Goal: Transaction & Acquisition: Purchase product/service

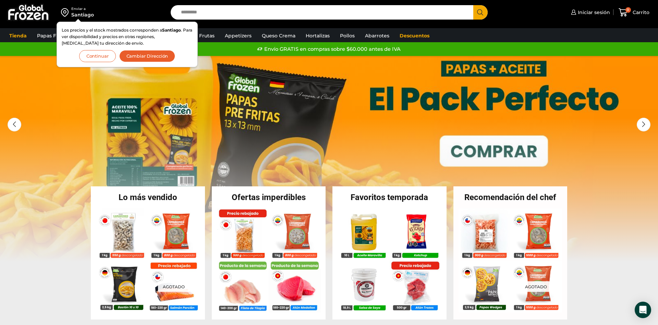
click at [107, 57] on button "Continuar" at bounding box center [97, 56] width 37 height 12
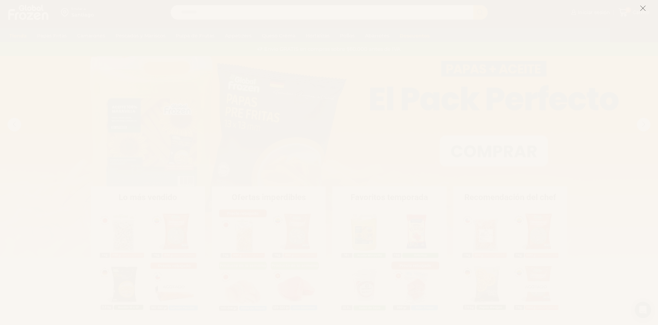
click at [641, 7] on icon at bounding box center [643, 8] width 6 height 6
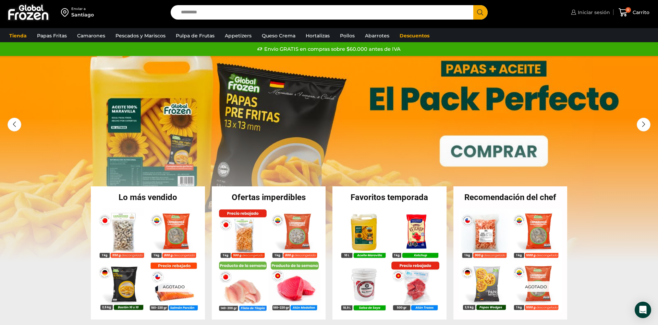
click at [579, 13] on span "Iniciar sesión" at bounding box center [593, 12] width 34 height 7
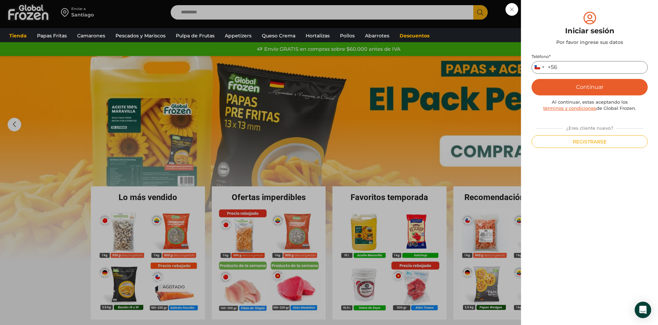
click at [573, 70] on input "Teléfono *" at bounding box center [590, 67] width 116 height 13
type input "*********"
click at [532, 79] on button "Continuar" at bounding box center [590, 87] width 116 height 16
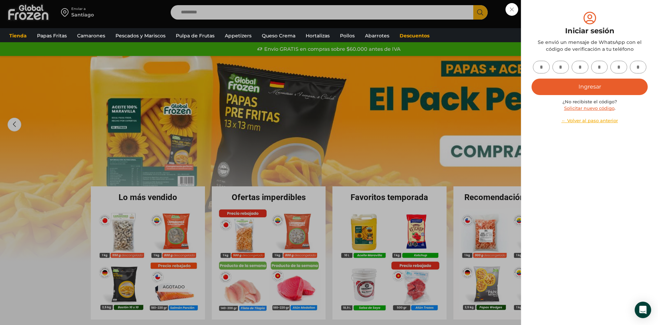
click at [543, 69] on input "text" at bounding box center [541, 67] width 17 height 13
type input "*"
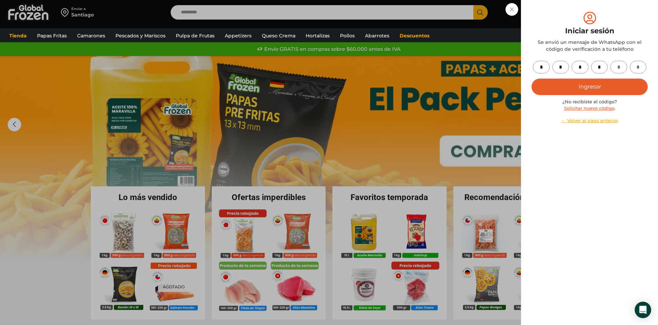
type input "*"
click at [601, 89] on button "Ingresar" at bounding box center [590, 86] width 116 height 16
click at [586, 90] on button "Ingresar" at bounding box center [590, 86] width 116 height 16
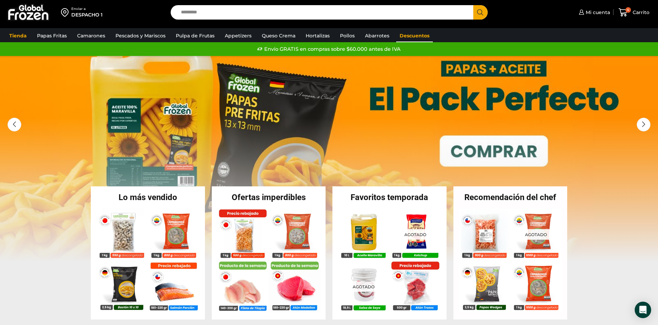
click at [396, 36] on link "Descuentos" at bounding box center [414, 35] width 37 height 13
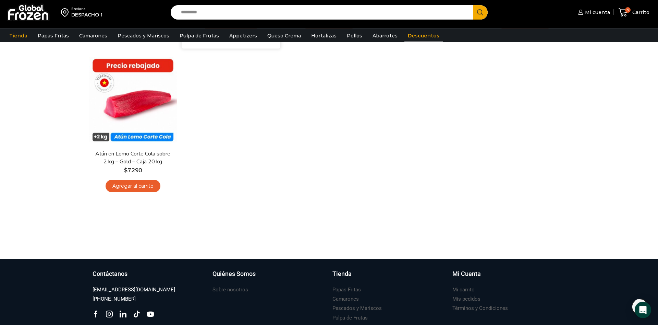
scroll to position [385, 0]
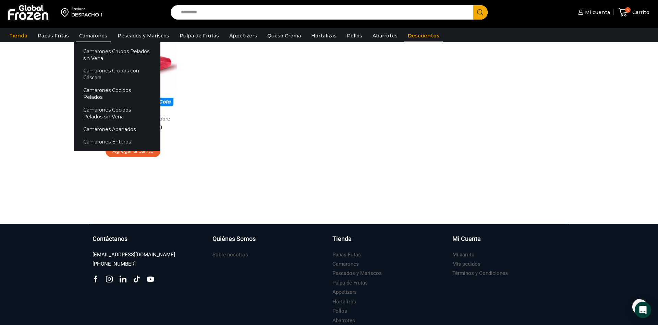
click at [93, 36] on link "Camarones" at bounding box center [93, 35] width 35 height 13
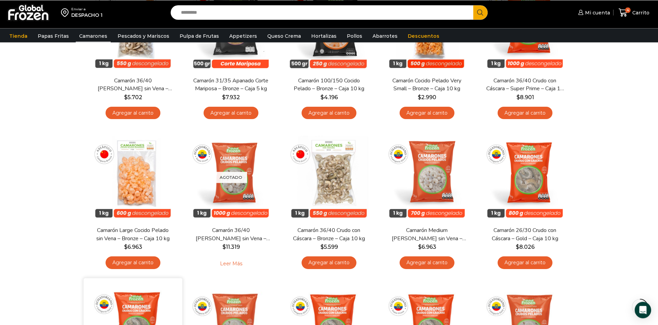
scroll to position [140, 0]
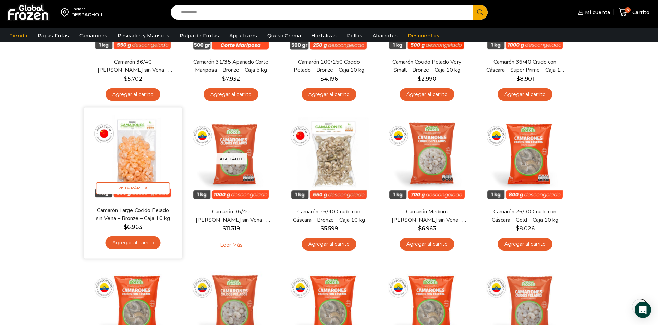
click at [105, 219] on link "Camarón Large Cocido Pelado sin Vena – Bronze – Caja 10 kg" at bounding box center [133, 214] width 80 height 16
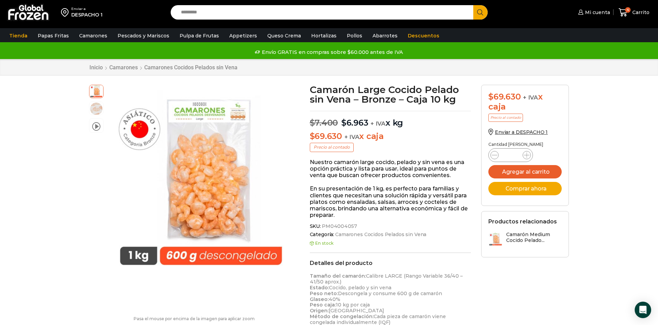
scroll to position [0, 0]
click at [628, 10] on span "4" at bounding box center [627, 9] width 5 height 5
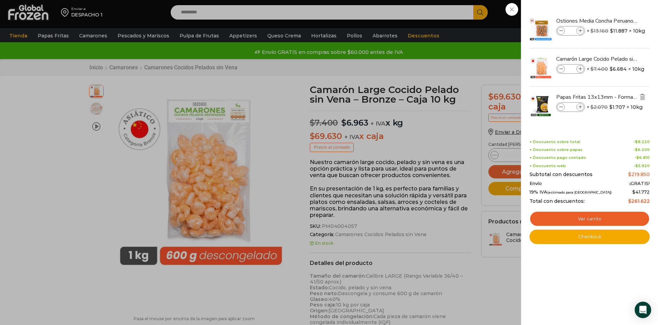
click at [644, 96] on img "Eliminar Papas Fritas 13x13mm - Formato 2,5 kg - Caja 10 kg del carrito" at bounding box center [643, 97] width 6 height 6
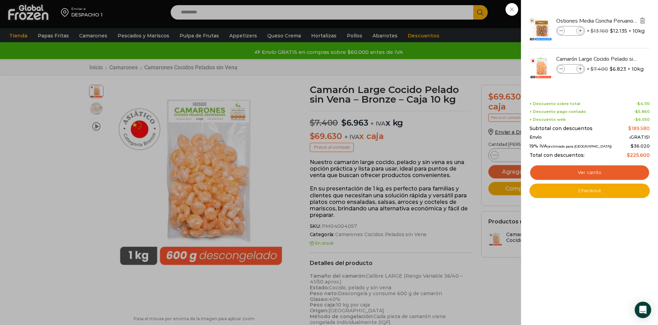
click at [644, 21] on img "Eliminar Ostiones Media Concha Peruano 20/30 - Caja 10 kg del carrito" at bounding box center [643, 20] width 6 height 6
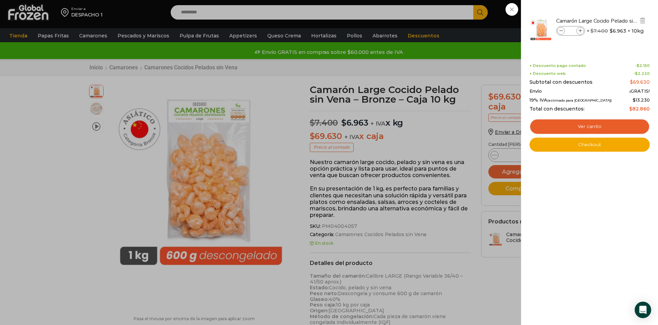
click at [581, 32] on icon at bounding box center [581, 31] width 4 height 4
type input "*"
click at [617, 21] on div "1 Carrito 1 1 Shopping Cart *" at bounding box center [634, 12] width 34 height 16
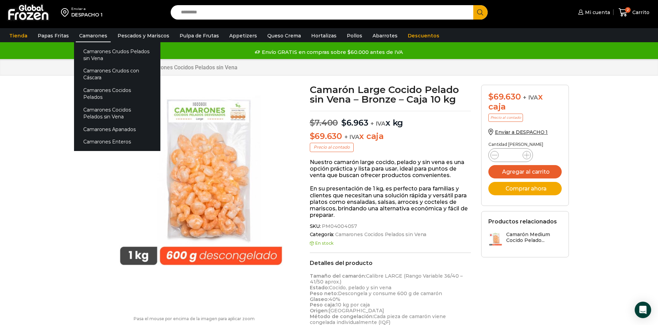
click at [92, 34] on link "Camarones" at bounding box center [93, 35] width 35 height 13
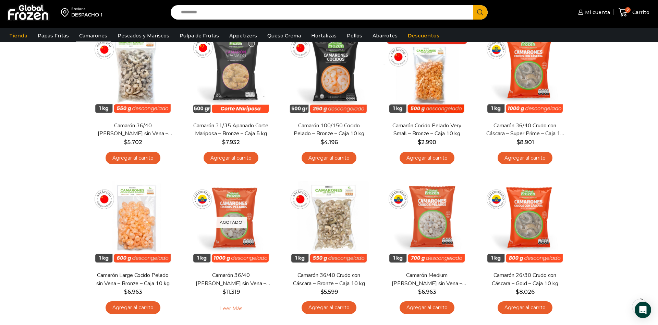
scroll to position [35, 0]
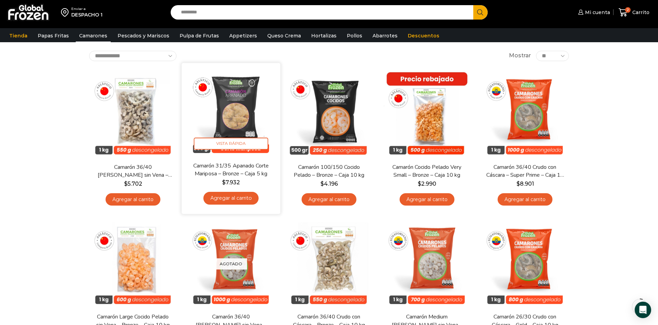
click at [233, 121] on img at bounding box center [231, 112] width 88 height 88
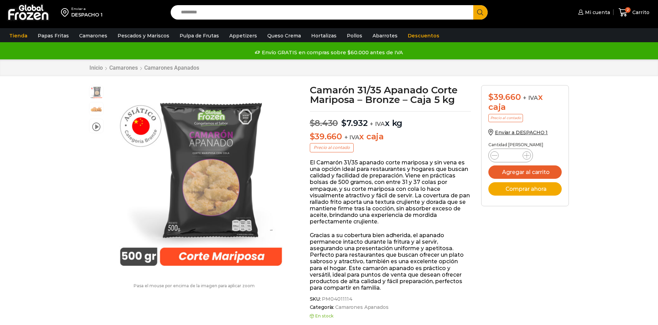
scroll to position [0, 0]
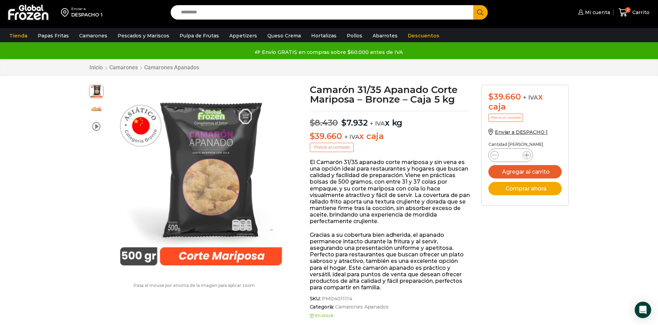
click at [524, 157] on span at bounding box center [527, 155] width 8 height 8
type input "*"
click at [524, 174] on button "Agregar al carrito" at bounding box center [524, 171] width 73 height 13
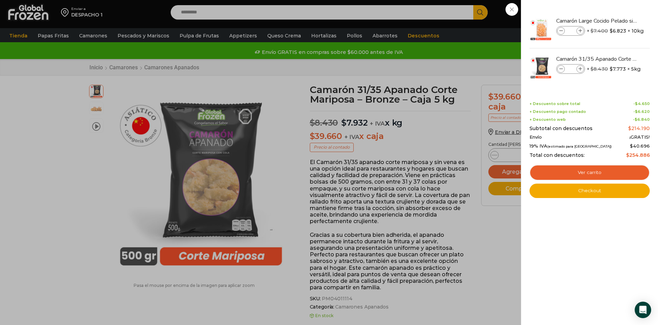
click at [617, 21] on div "4 Carrito 4 4 Shopping Cart *" at bounding box center [634, 12] width 34 height 16
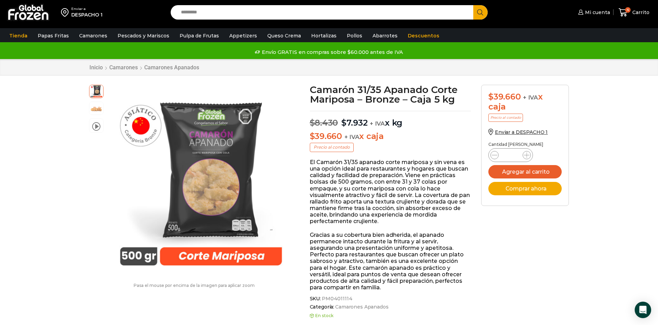
click at [181, 14] on input "Search input" at bounding box center [324, 12] width 292 height 14
type input "********"
click at [473, 5] on button "Search" at bounding box center [480, 12] width 14 height 14
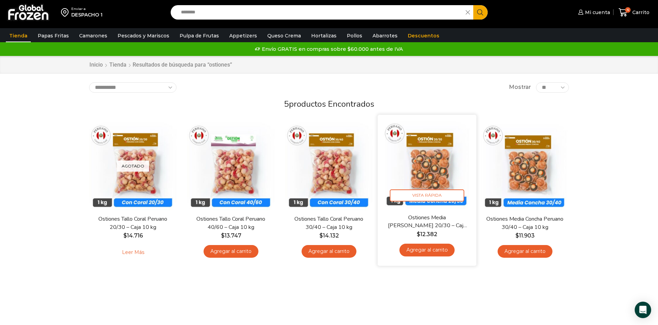
click at [421, 247] on link "Agregar al carrito" at bounding box center [426, 249] width 55 height 13
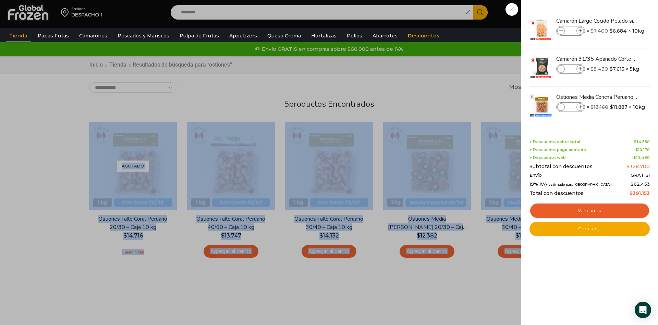
drag, startPoint x: 628, startPoint y: 194, endPoint x: 656, endPoint y: 192, distance: 27.8
click at [656, 192] on html "WordPress WooCommerce Themes Enviar a DESPACHO 1 Search input ******** Search M…" at bounding box center [329, 241] width 658 height 483
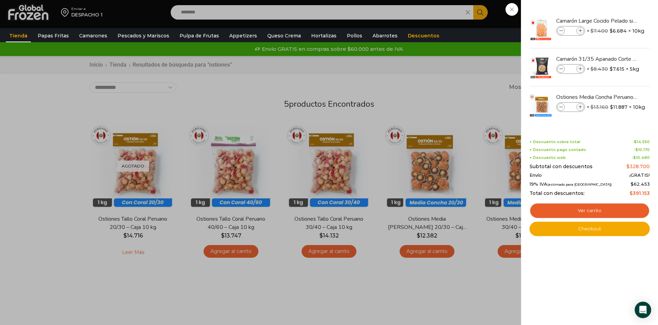
click at [600, 135] on div "Shopping cart (5) + Descuento sobre total - $ 14.550 + Descuento pago contado -…" at bounding box center [590, 182] width 120 height 107
click at [586, 230] on link "Checkout" at bounding box center [590, 228] width 120 height 14
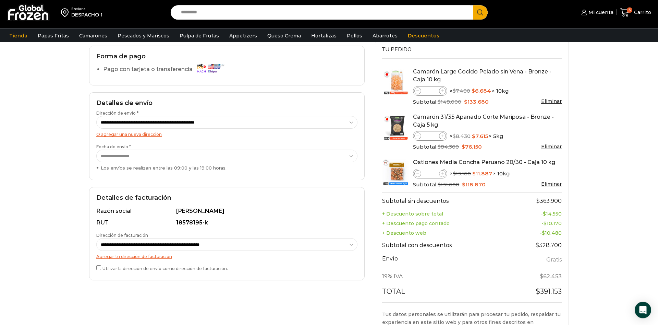
scroll to position [140, 0]
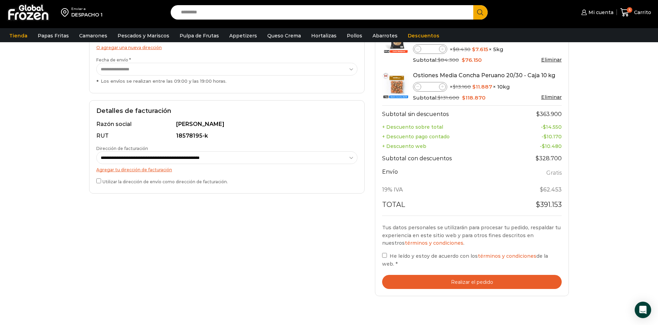
click at [102, 181] on label "Utilizar la dirección de envío como dirección de facturación." at bounding box center [226, 181] width 261 height 8
click at [96, 151] on select "**********" at bounding box center [226, 157] width 261 height 13
select select "*"
click option "**********" at bounding box center [0, 0] width 0 height 0
click at [220, 218] on div "**********" at bounding box center [227, 127] width 286 height 351
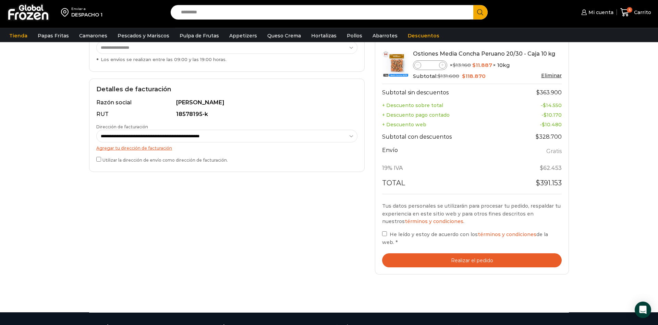
scroll to position [175, 0]
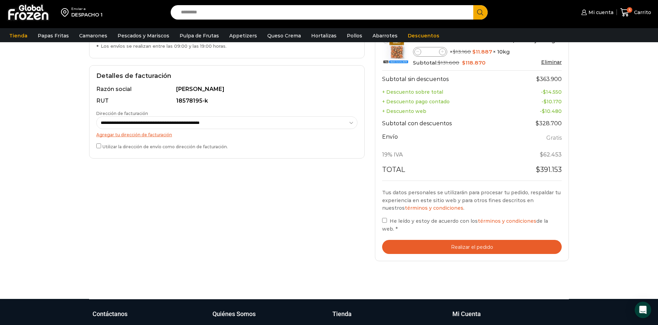
click at [468, 247] on button "Realizar el pedido" at bounding box center [472, 247] width 180 height 14
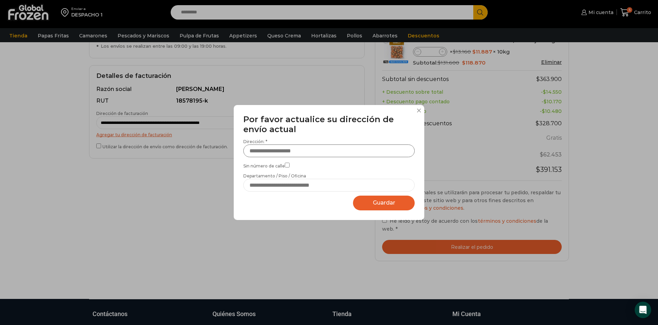
click at [321, 153] on input "Dirección: *" at bounding box center [328, 150] width 171 height 13
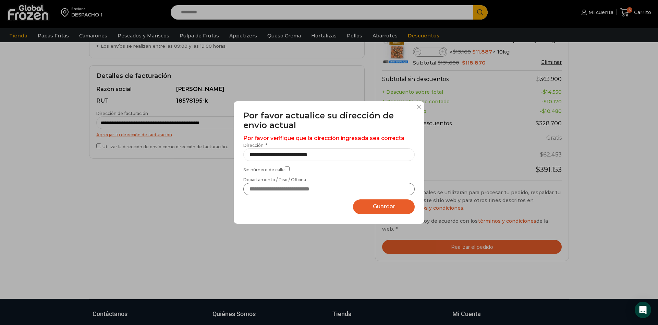
click at [282, 191] on input "Departamento / Piso / Oficina" at bounding box center [328, 189] width 171 height 13
click at [278, 156] on input "**********" at bounding box center [328, 154] width 171 height 13
type input "**********"
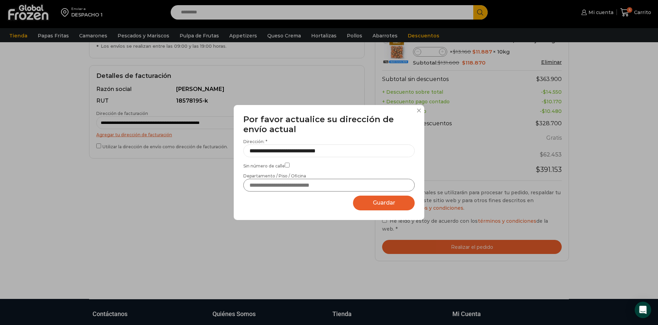
click at [278, 185] on input "Departamento / Piso / Oficina" at bounding box center [328, 185] width 171 height 13
type input "**********"
click at [378, 200] on span "Guardar" at bounding box center [384, 202] width 22 height 7
select select "*******"
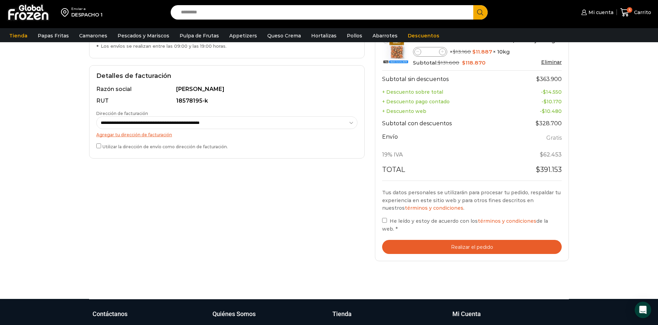
click at [454, 246] on button "Realizar el pedido" at bounding box center [472, 247] width 180 height 14
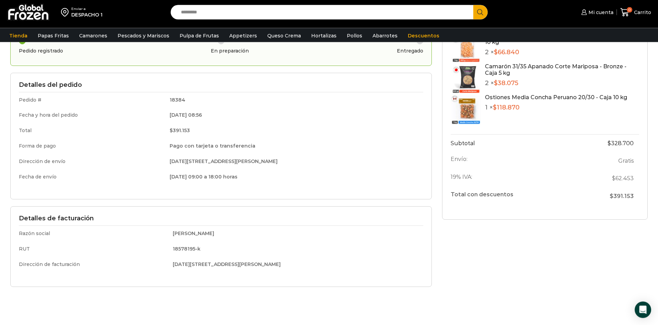
scroll to position [70, 0]
